Goal: Task Accomplishment & Management: Manage account settings

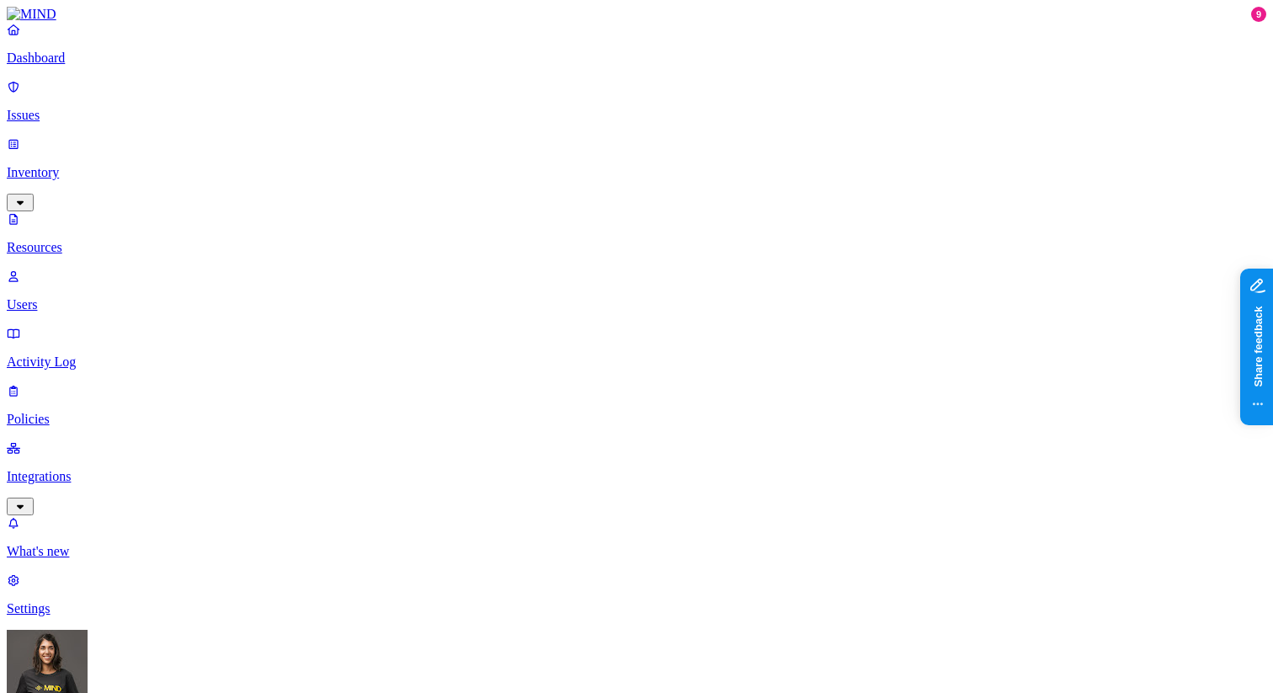
click at [49, 62] on link "Dashboard" at bounding box center [636, 44] width 1259 height 44
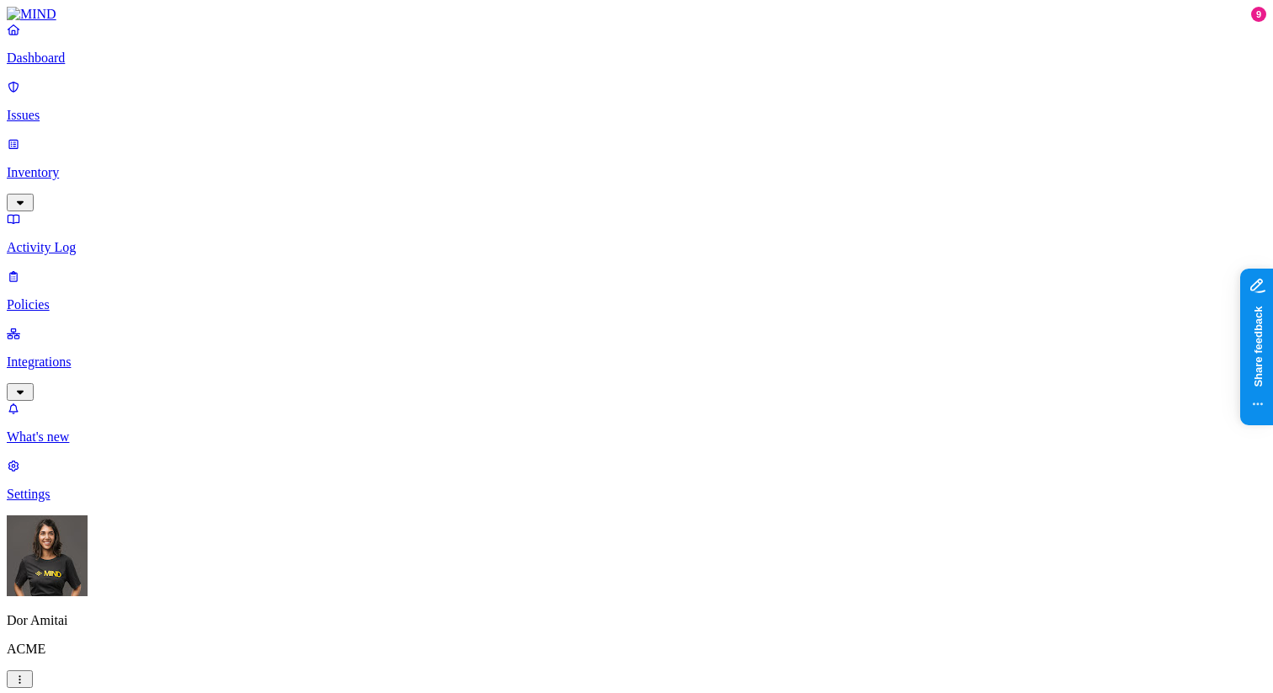
click at [40, 354] on p "Integrations" at bounding box center [636, 361] width 1259 height 15
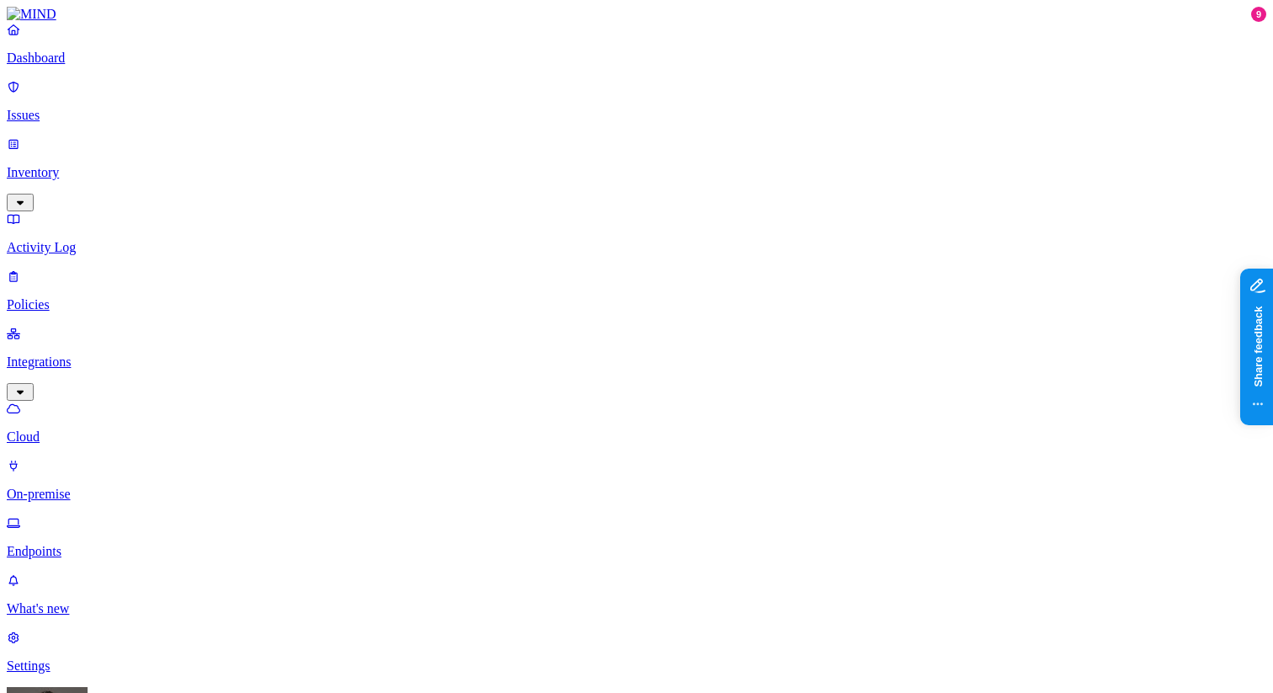
click at [80, 544] on p "Endpoints" at bounding box center [636, 551] width 1259 height 15
click at [72, 66] on p "Dashboard" at bounding box center [636, 58] width 1259 height 15
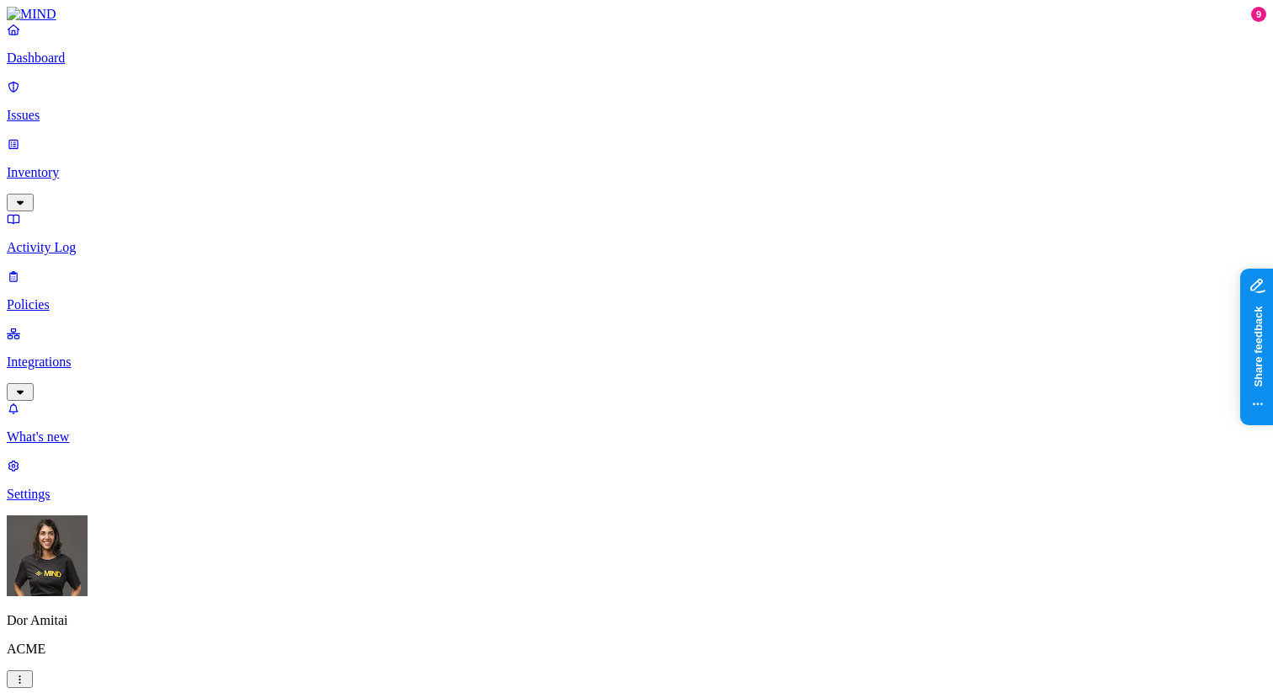
click at [89, 165] on p "Inventory" at bounding box center [636, 172] width 1259 height 15
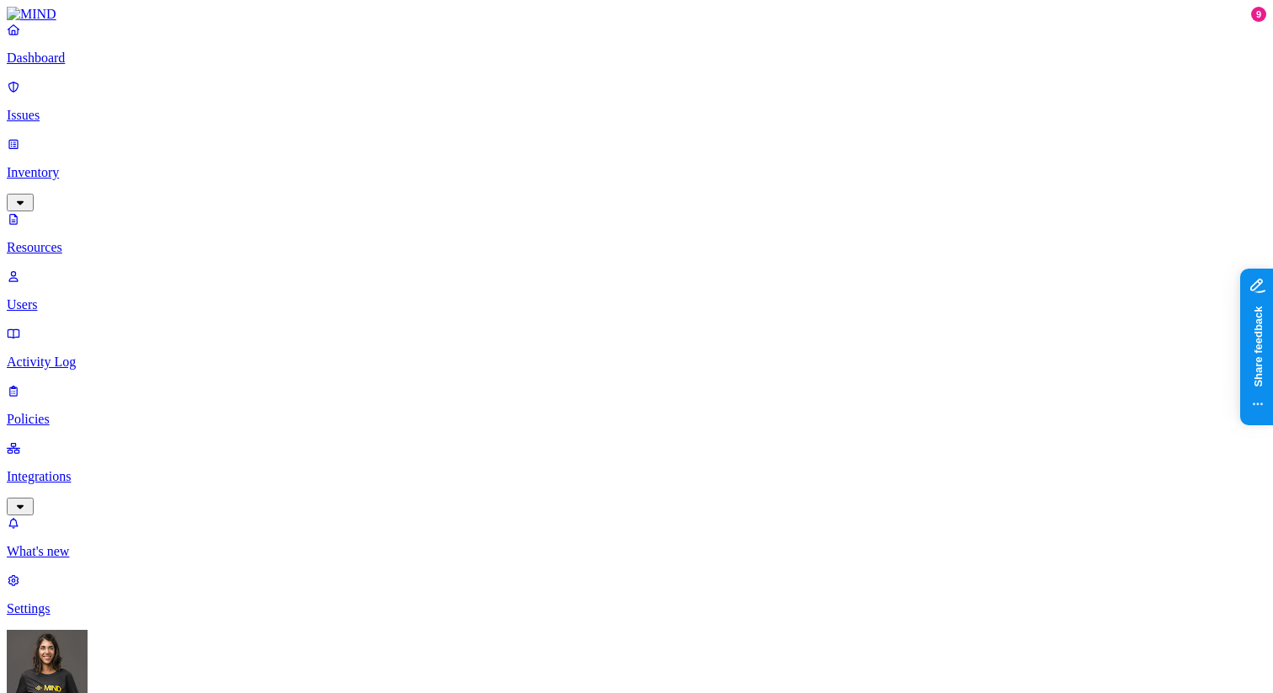
click at [113, 66] on link "Dashboard" at bounding box center [636, 44] width 1259 height 44
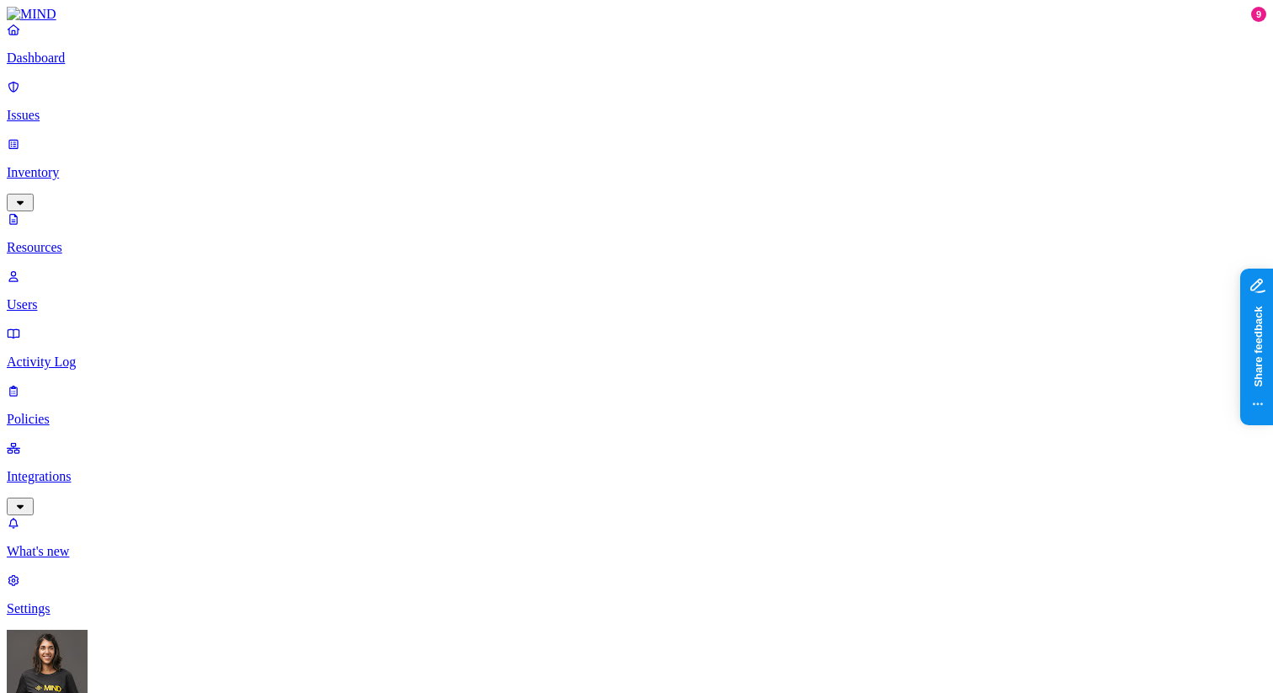
click at [92, 66] on p "Dashboard" at bounding box center [636, 58] width 1259 height 15
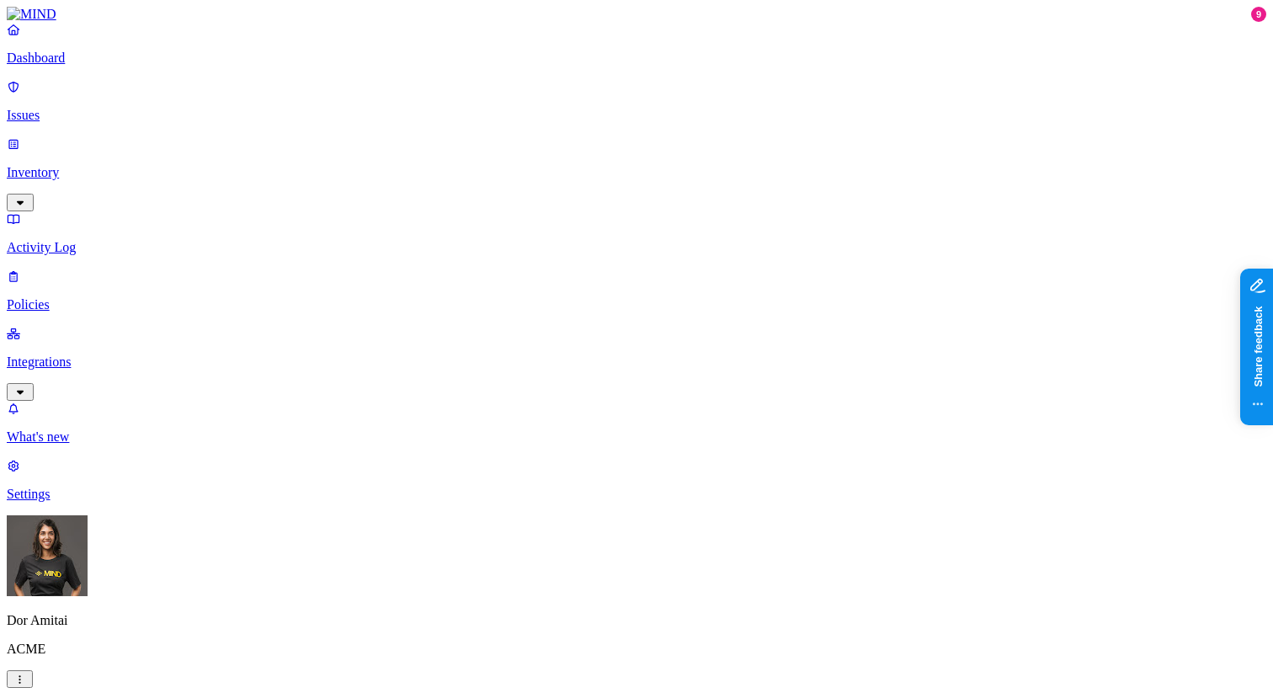
click at [104, 112] on p "Issues" at bounding box center [636, 115] width 1259 height 15
click at [72, 297] on p "Policies" at bounding box center [636, 304] width 1259 height 15
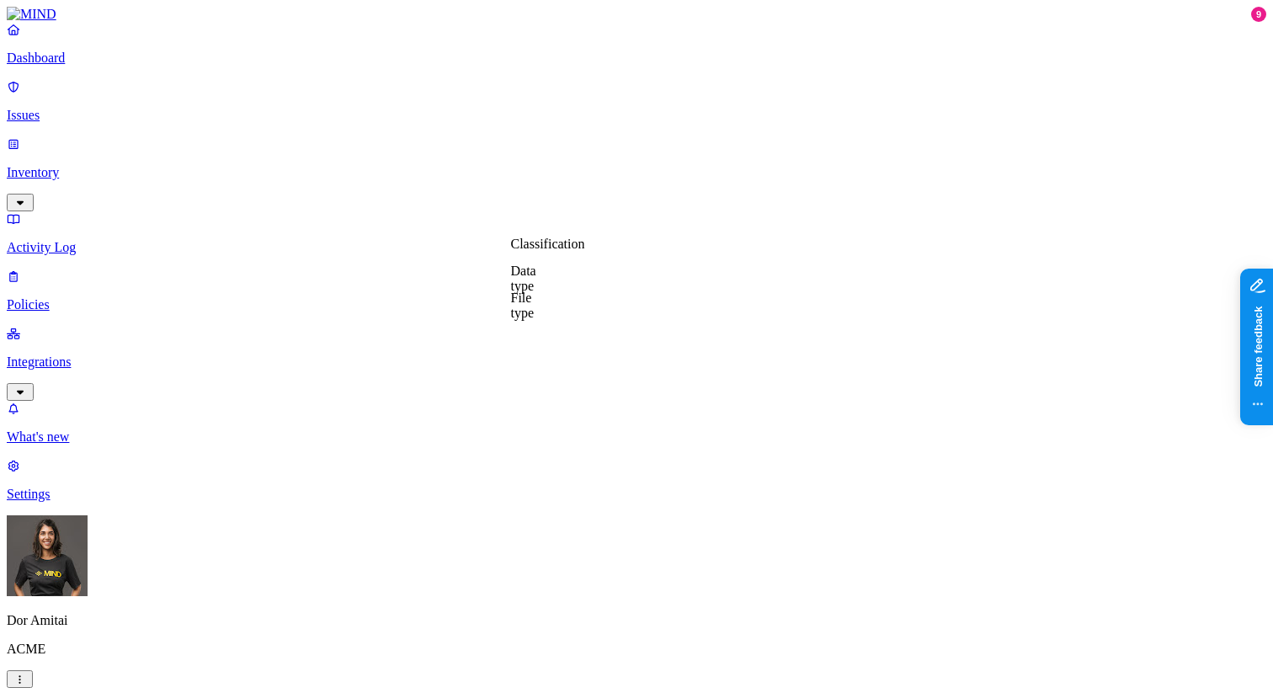
click at [571, 251] on label "Classification" at bounding box center [548, 244] width 74 height 14
click at [597, 340] on div "PII" at bounding box center [592, 322] width 162 height 47
click at [651, 277] on label "AND" at bounding box center [635, 270] width 29 height 14
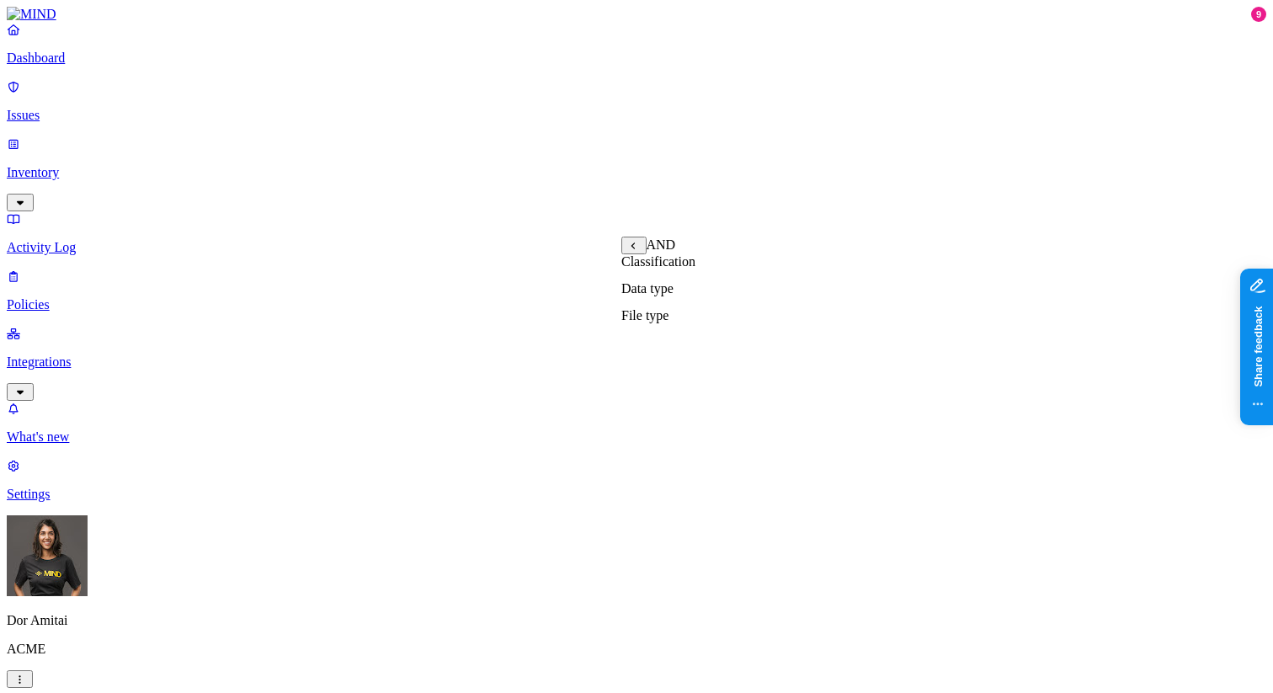
click at [675, 335] on div "Classification Data type File type" at bounding box center [648, 294] width 54 height 81
click at [668, 322] on label "File type" at bounding box center [644, 315] width 47 height 14
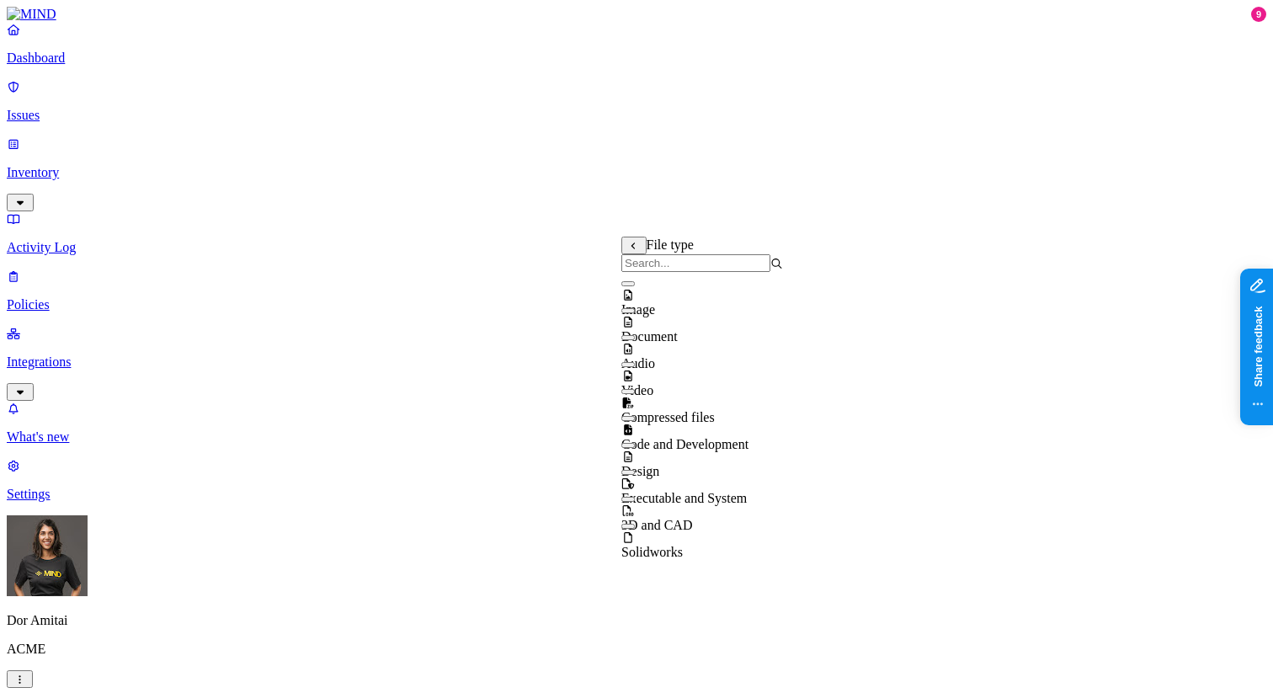
scroll to position [0, 0]
click at [736, 299] on div "Image" at bounding box center [702, 294] width 162 height 45
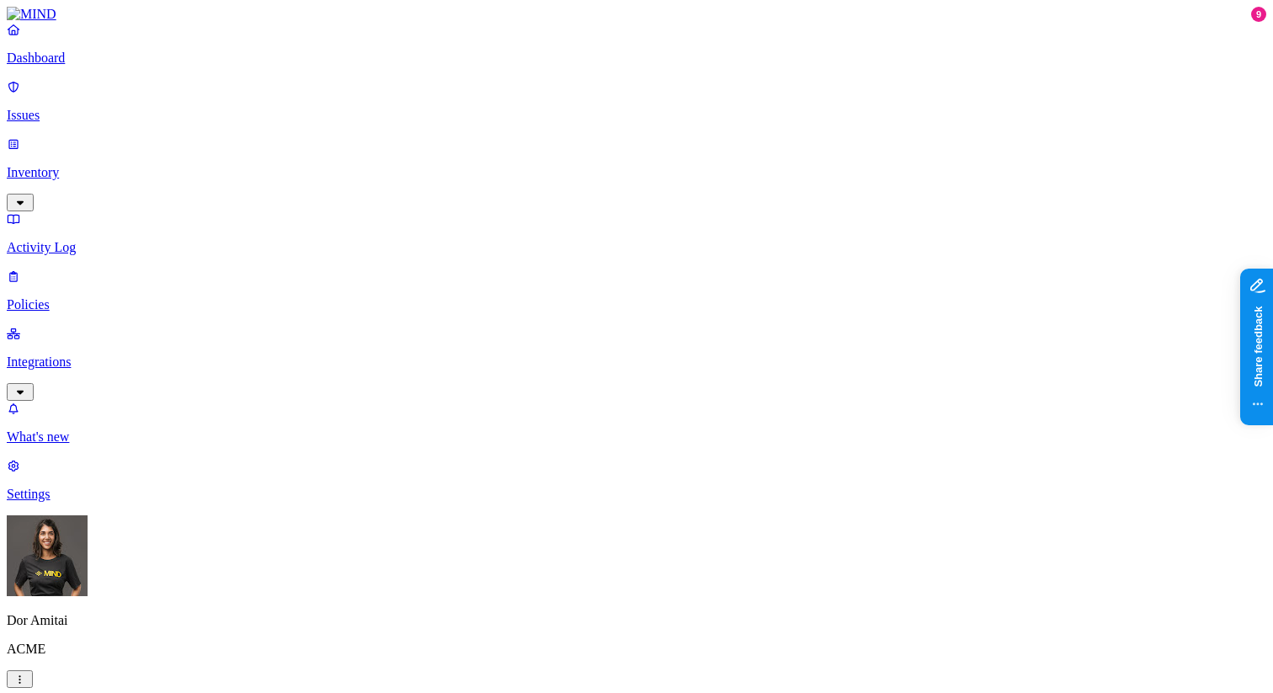
click at [583, 354] on label "Web Category" at bounding box center [565, 348] width 50 height 29
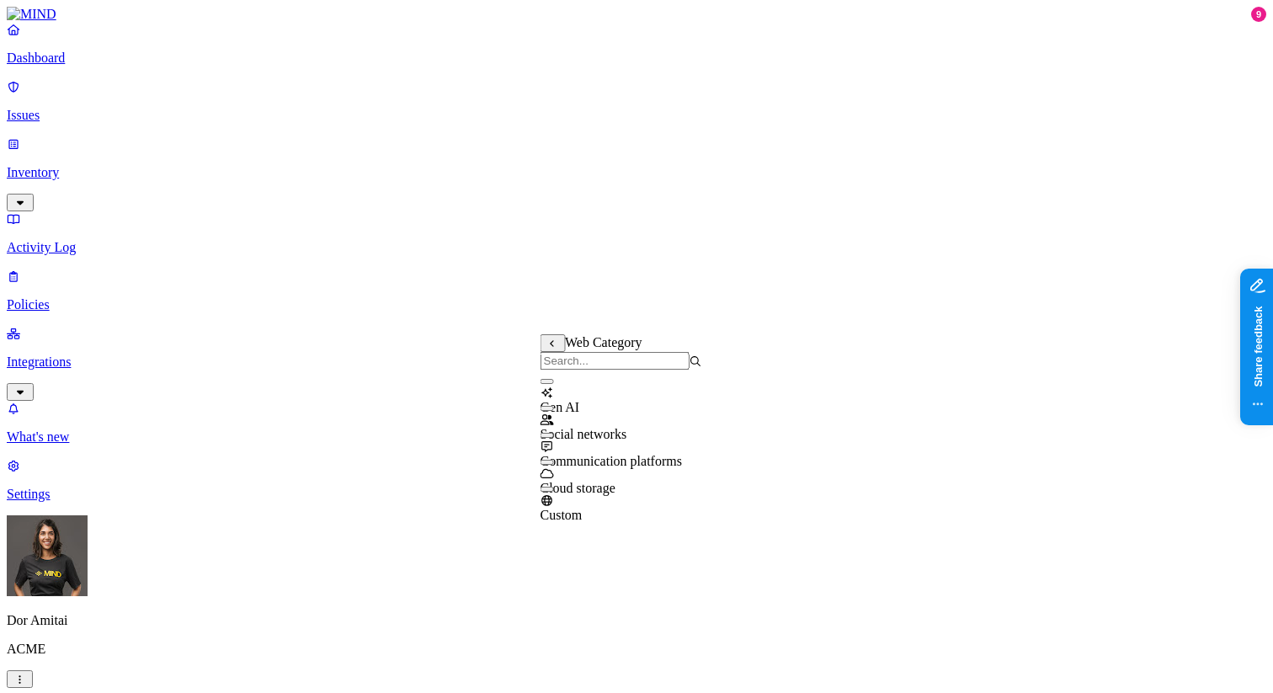
click at [626, 406] on div "Gen AI" at bounding box center [621, 392] width 162 height 45
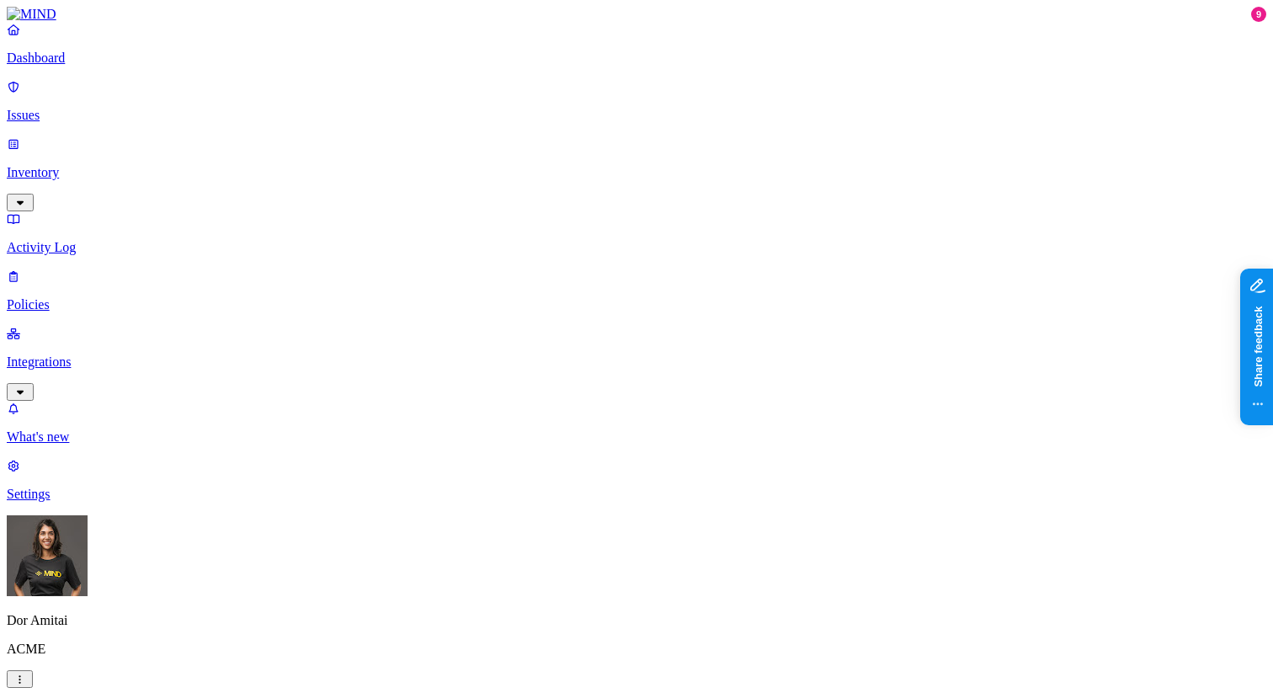
click at [584, 446] on label "Web Domain" at bounding box center [562, 446] width 44 height 29
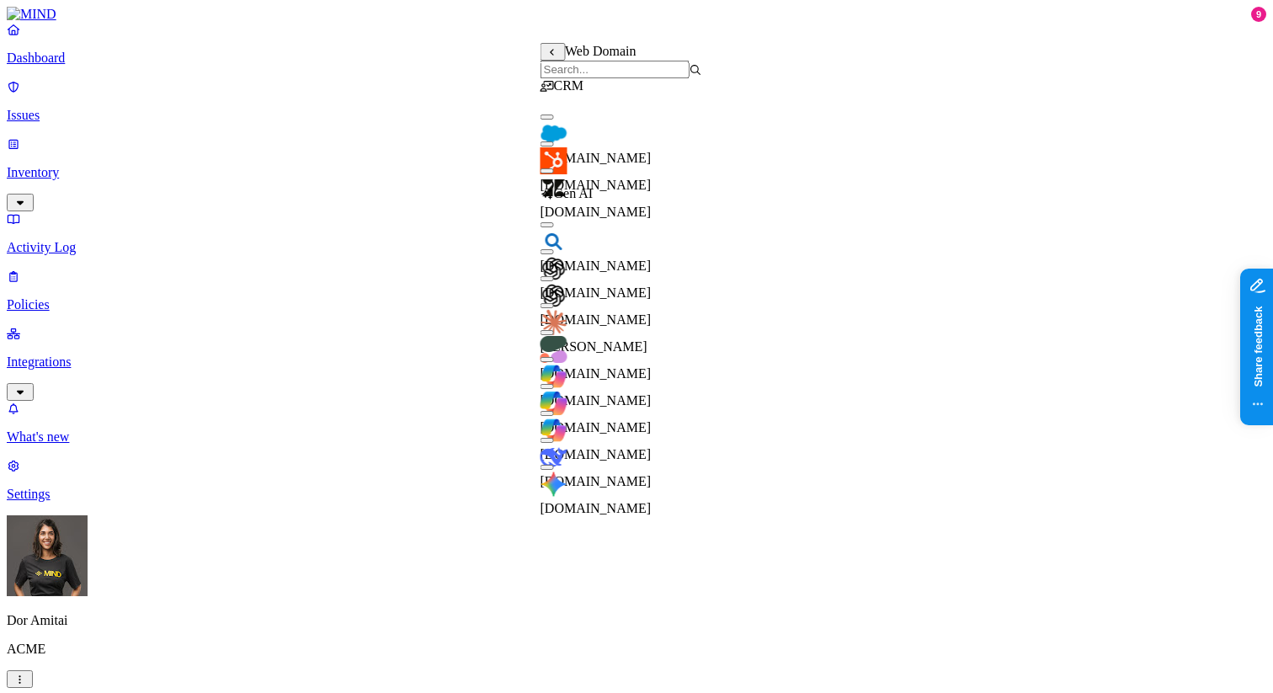
click at [607, 285] on span "chat.openai.com" at bounding box center [595, 292] width 111 height 14
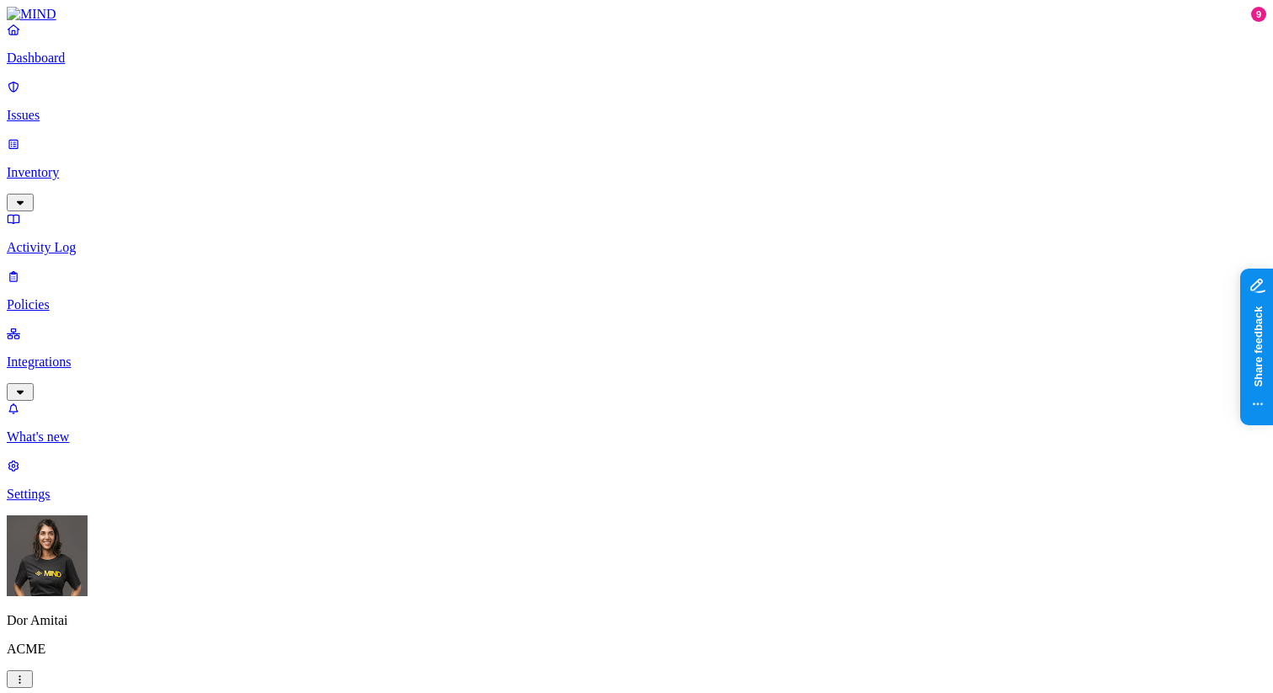
click at [559, 414] on label "Users" at bounding box center [544, 407] width 30 height 14
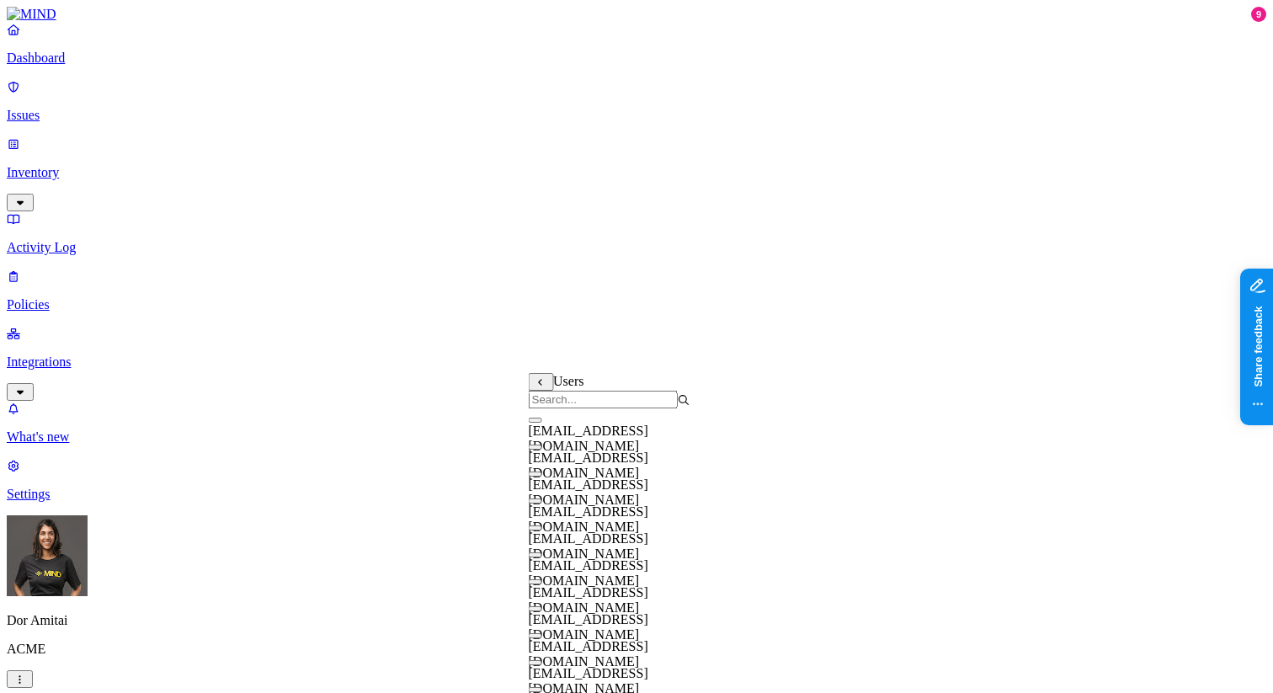
click at [540, 394] on div "Users" at bounding box center [610, 390] width 162 height 35
click at [540, 385] on icon at bounding box center [541, 382] width 4 height 7
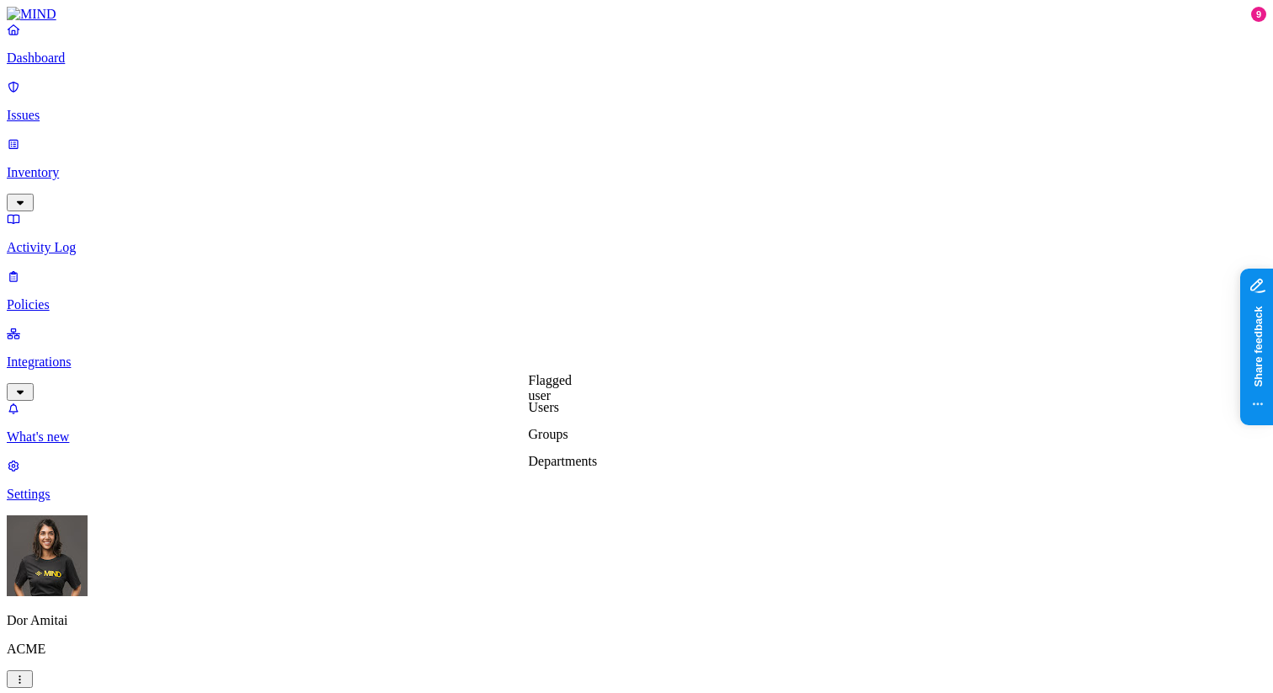
click at [582, 468] on label "Departments" at bounding box center [563, 461] width 69 height 14
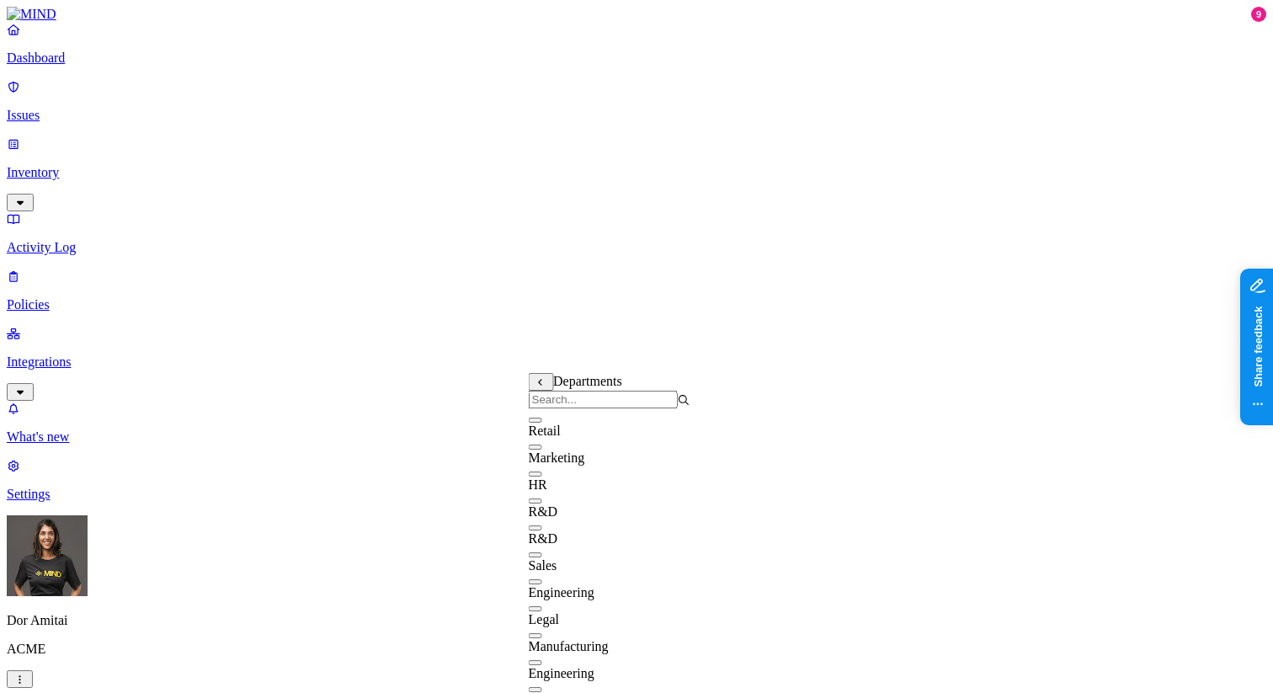
click at [621, 490] on div "HR" at bounding box center [610, 477] width 162 height 30
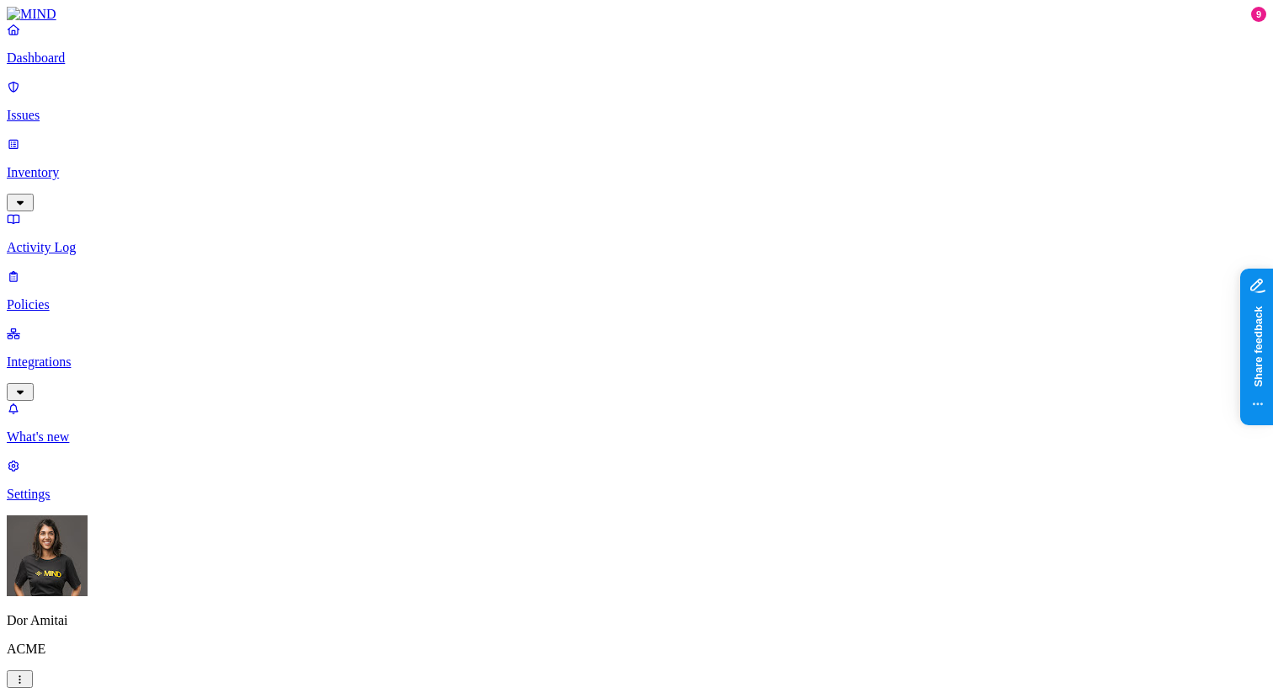
scroll to position [731, 0]
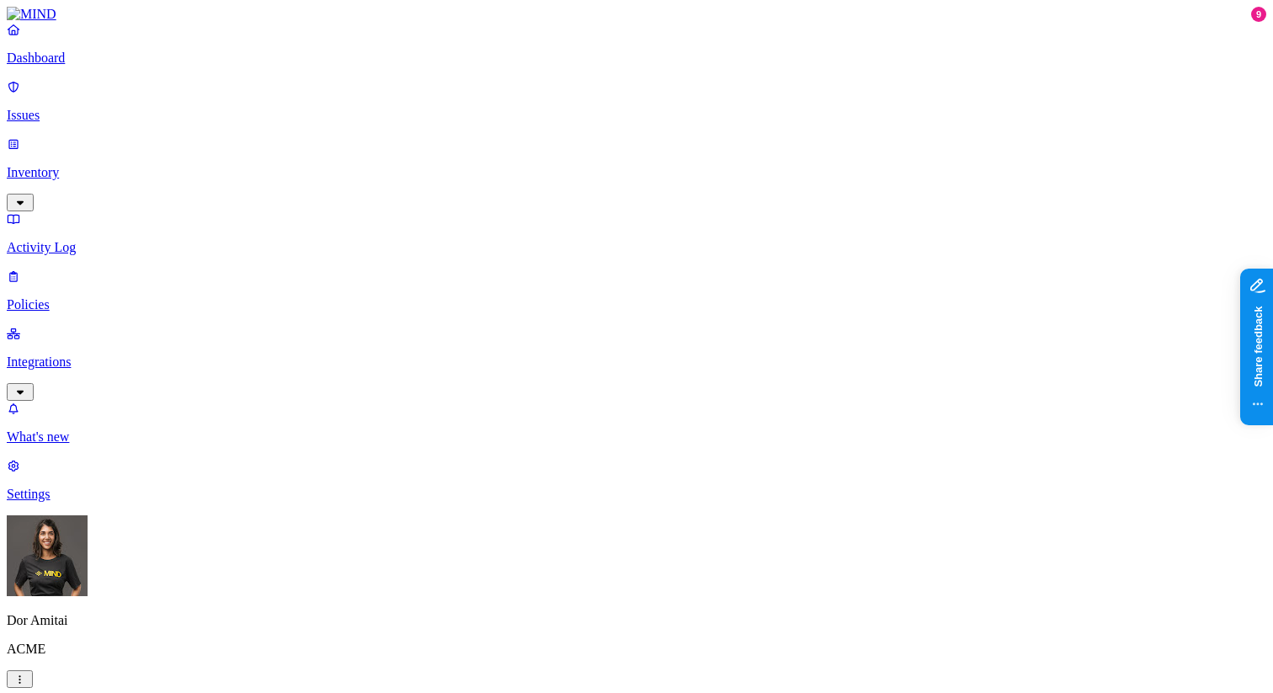
scroll to position [16, 0]
click at [82, 297] on p "Policies" at bounding box center [636, 304] width 1259 height 15
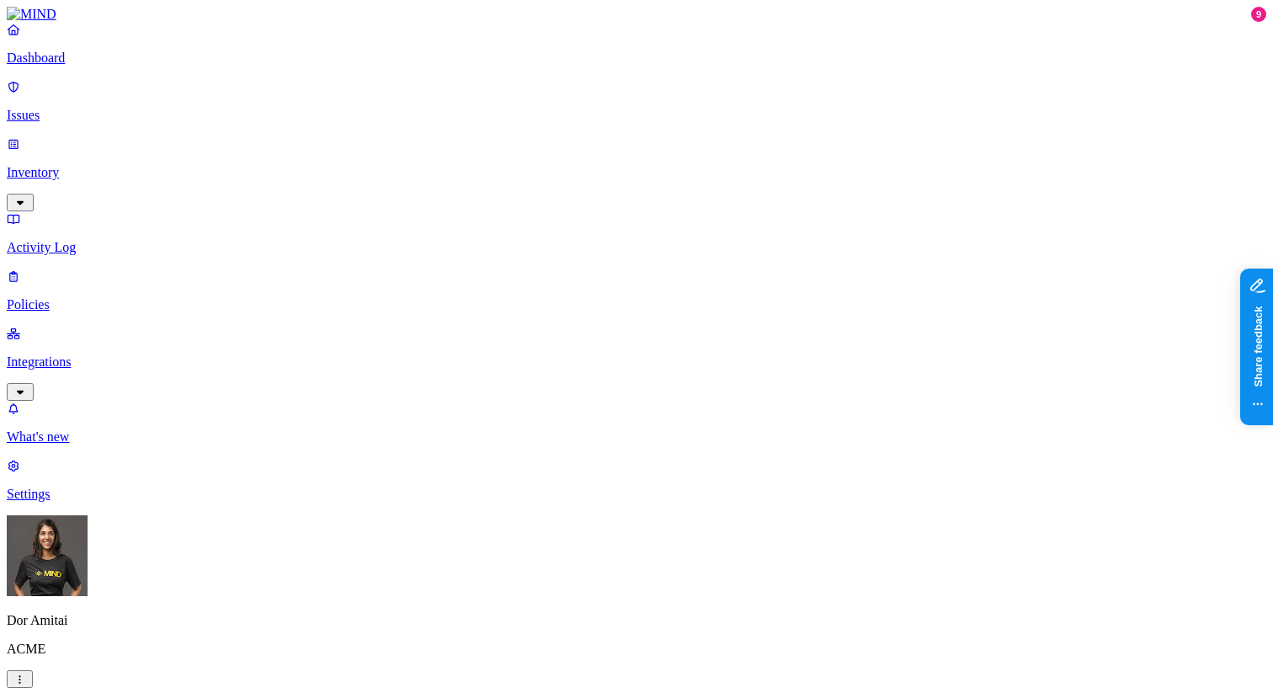
scroll to position [537, 0]
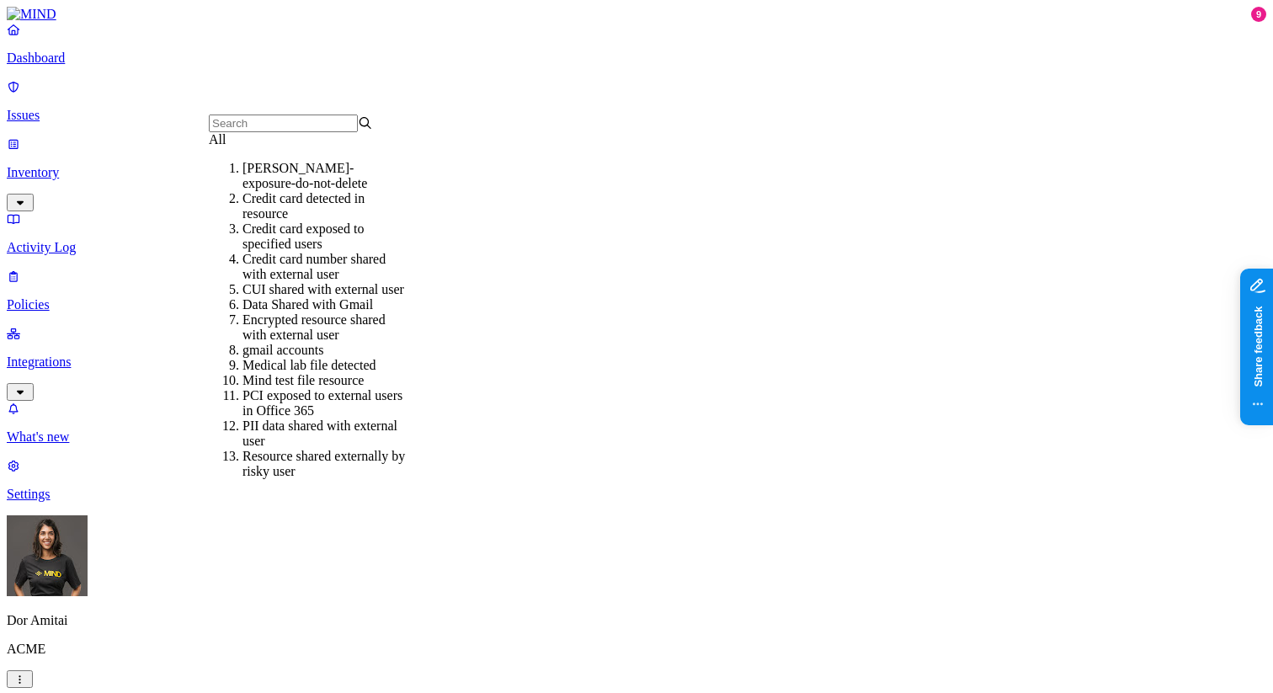
click at [311, 221] on div "Credit card detected in resource" at bounding box center [324, 206] width 164 height 30
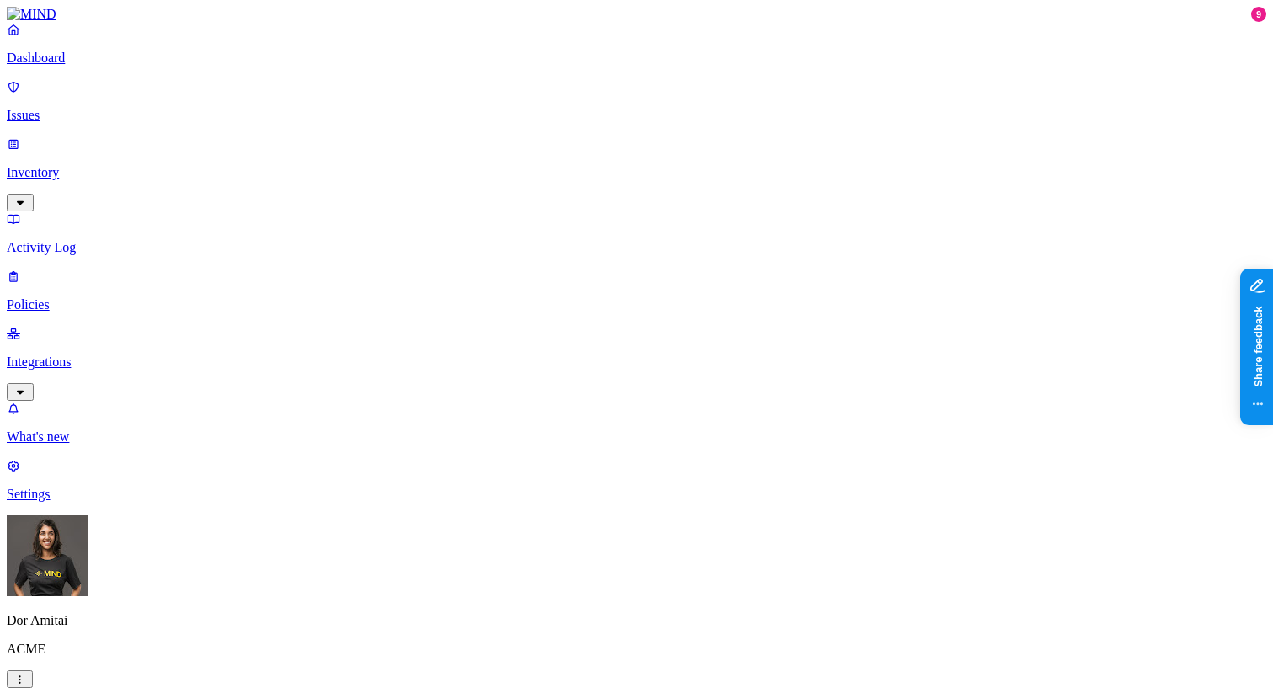
scroll to position [212, 0]
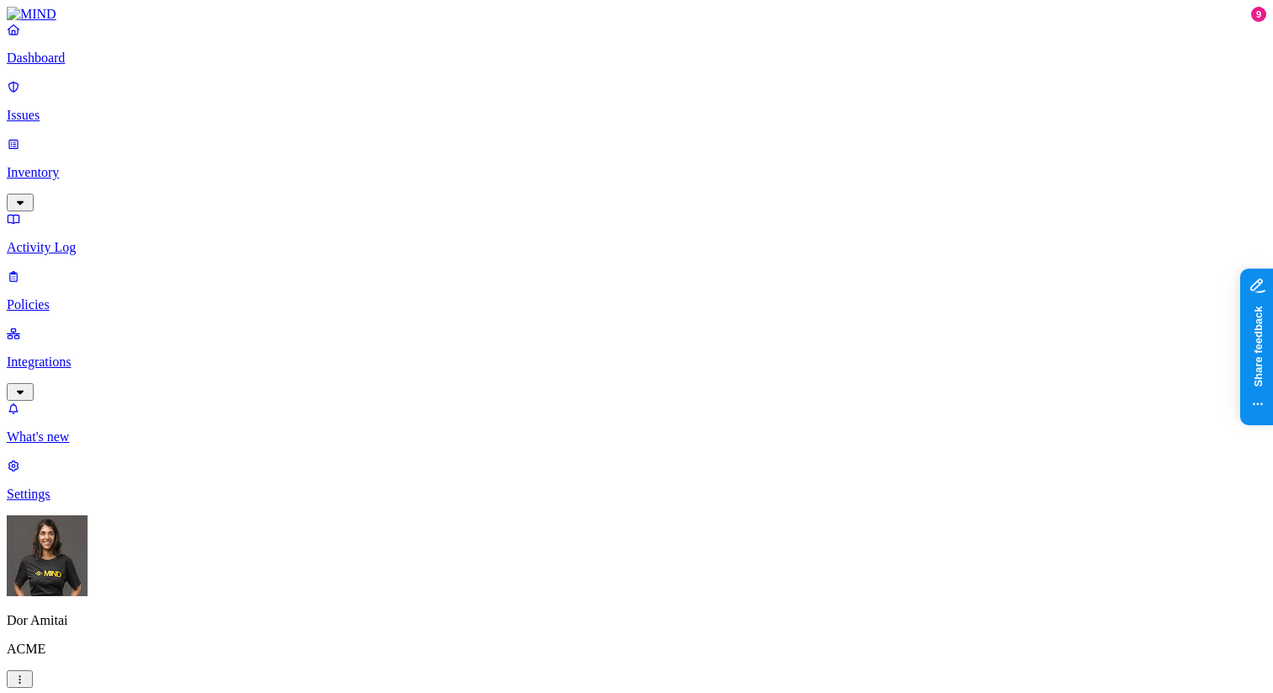
click at [93, 66] on p "Dashboard" at bounding box center [636, 58] width 1259 height 15
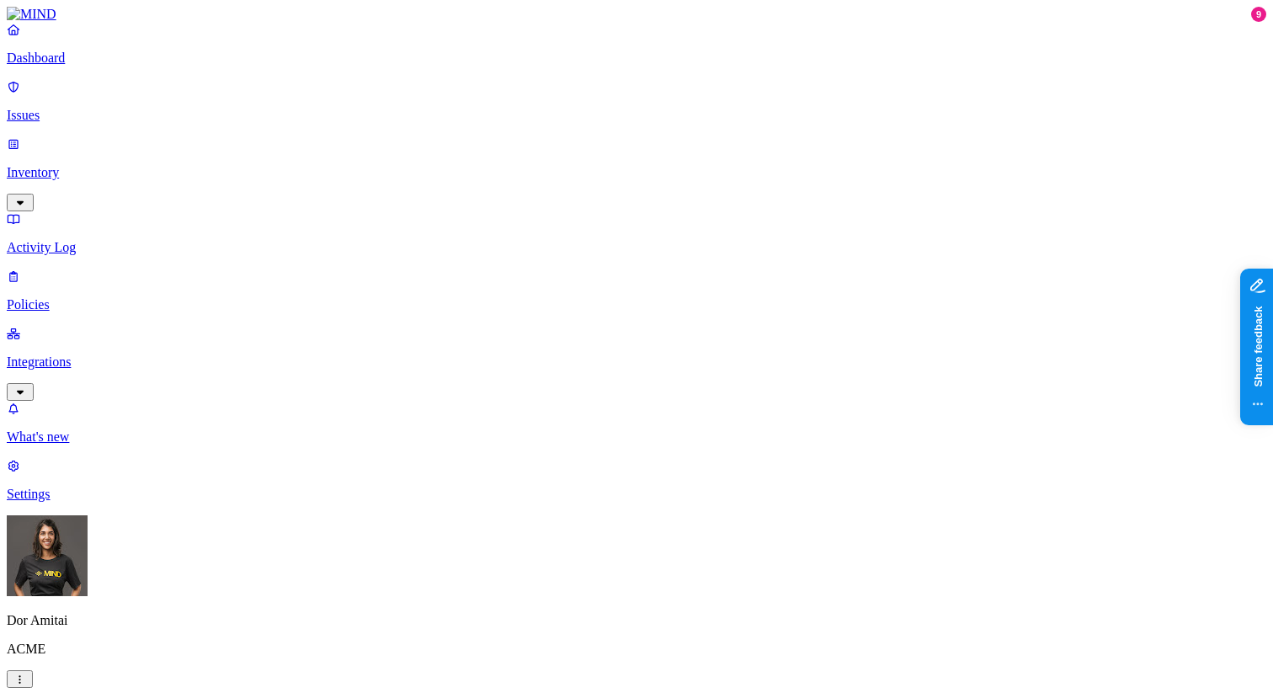
click at [72, 502] on link "Settings" at bounding box center [636, 480] width 1259 height 44
click at [82, 66] on p "Dashboard" at bounding box center [636, 58] width 1259 height 15
click at [88, 354] on p "Integrations" at bounding box center [636, 361] width 1259 height 15
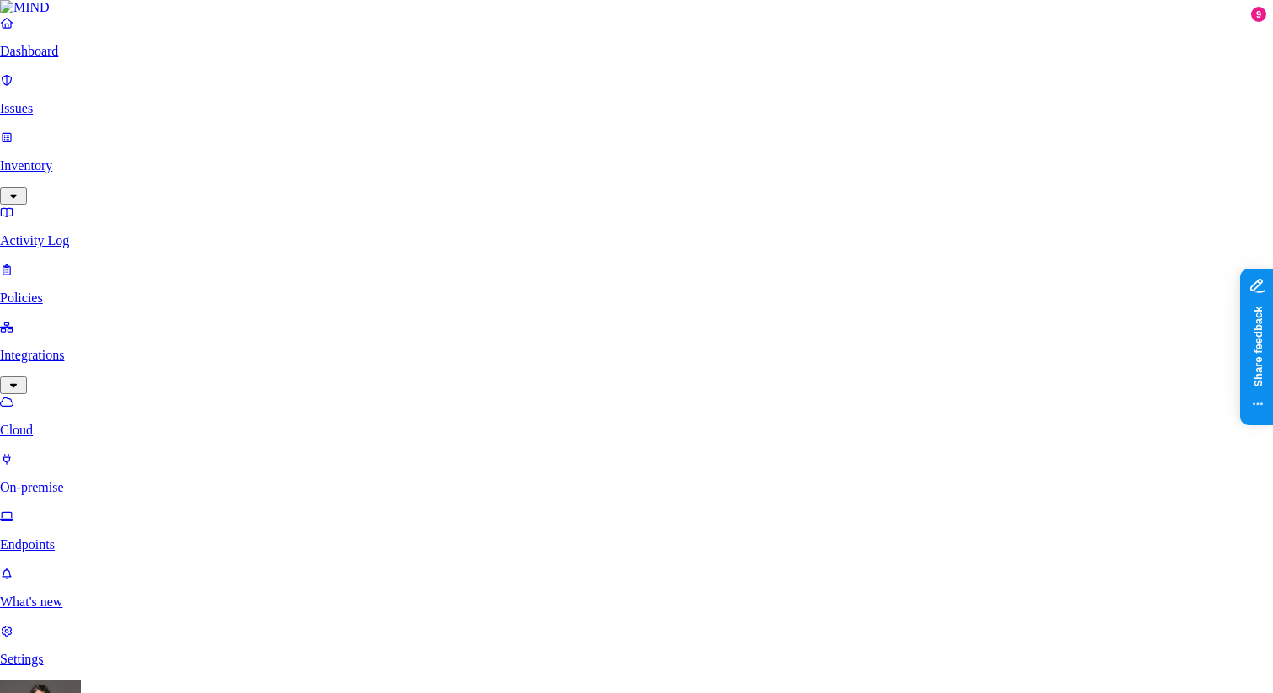
scroll to position [147, 0]
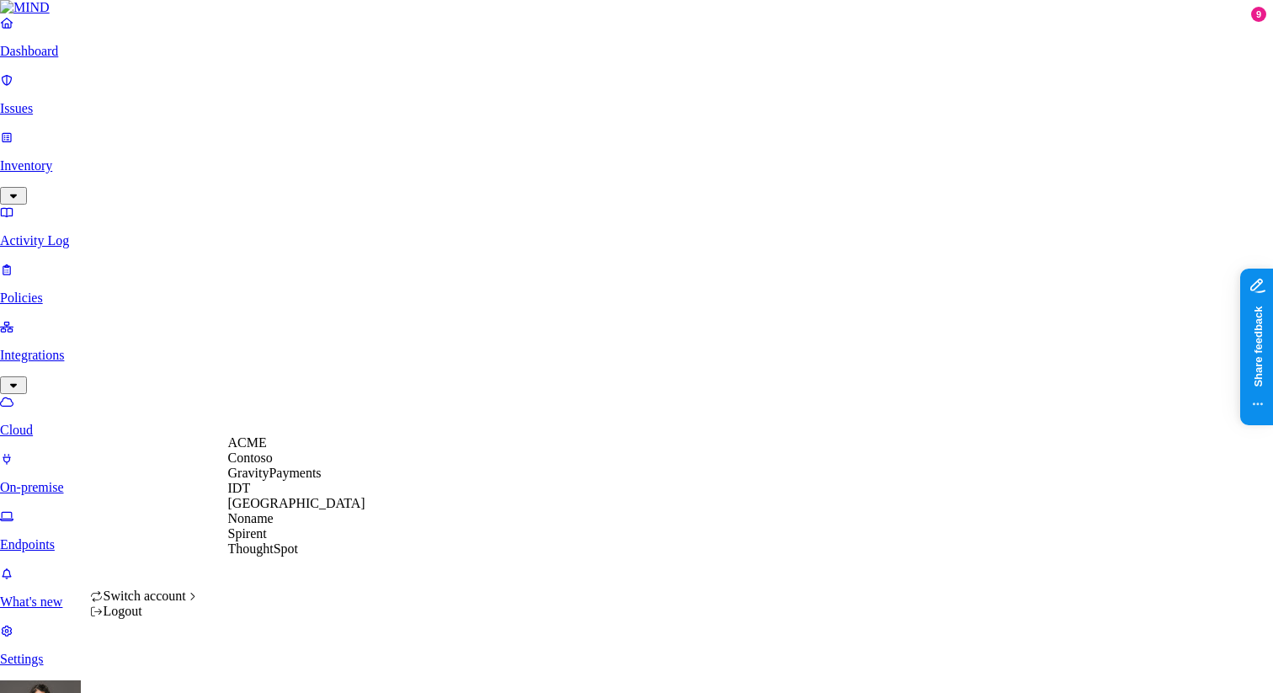
click at [270, 556] on span "ThoughtSpot" at bounding box center [263, 548] width 71 height 14
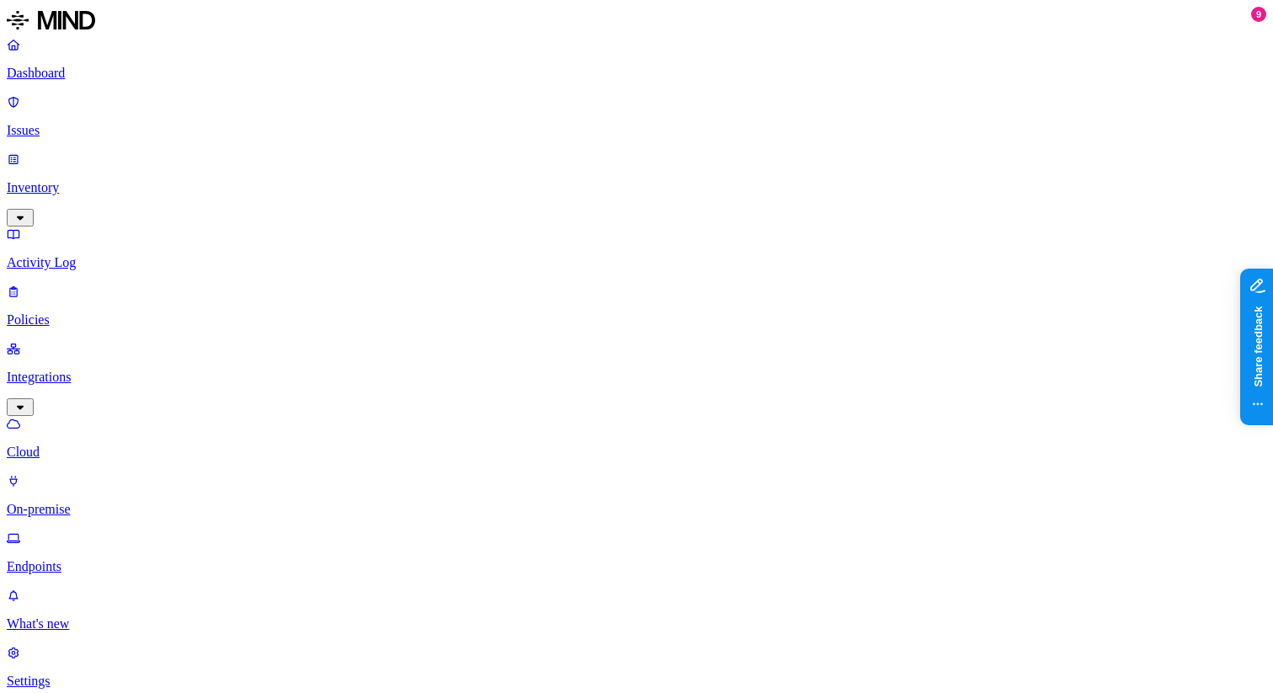
click at [82, 77] on p "Dashboard" at bounding box center [636, 73] width 1259 height 15
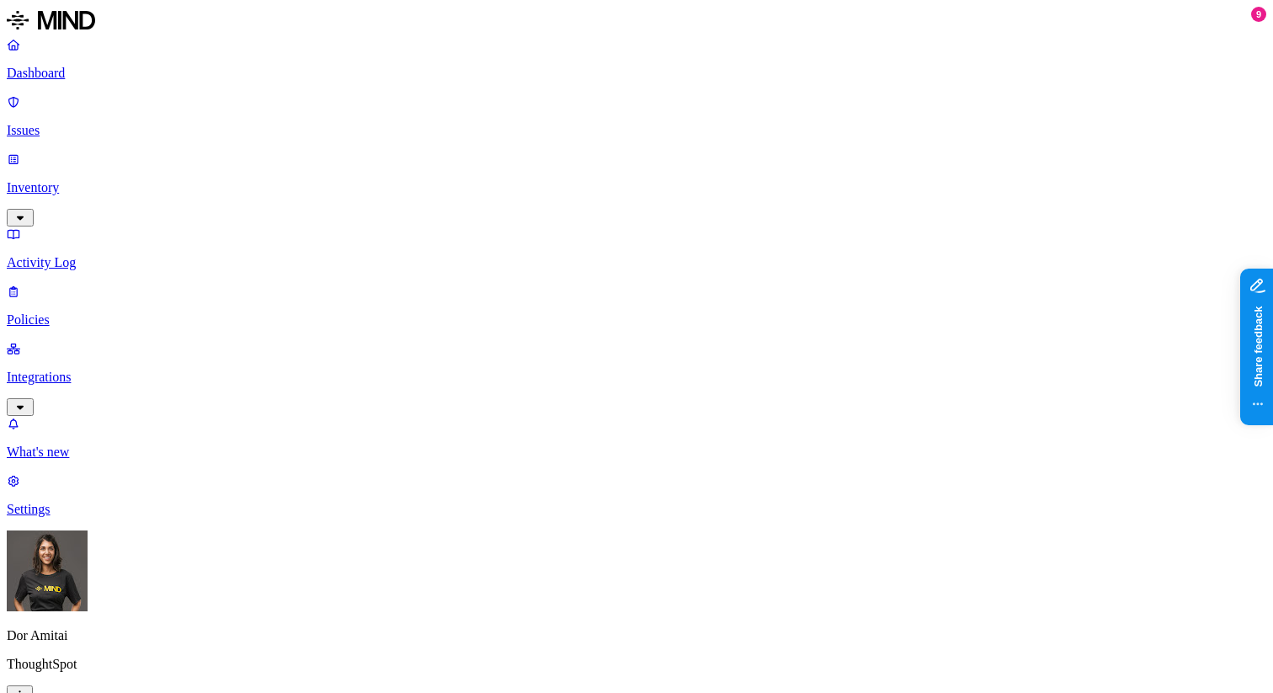
scroll to position [265, 0]
click at [73, 517] on p "Settings" at bounding box center [636, 509] width 1259 height 15
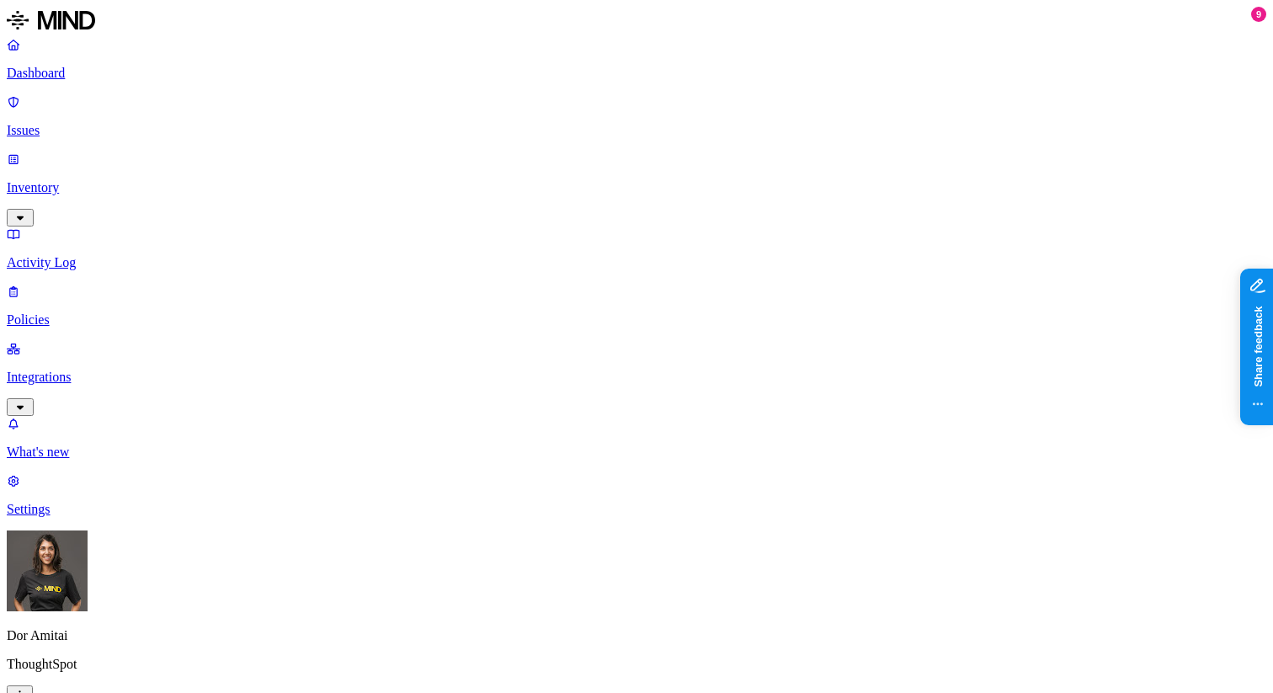
click at [69, 180] on p "Inventory" at bounding box center [636, 187] width 1259 height 15
